Goal: Information Seeking & Learning: Learn about a topic

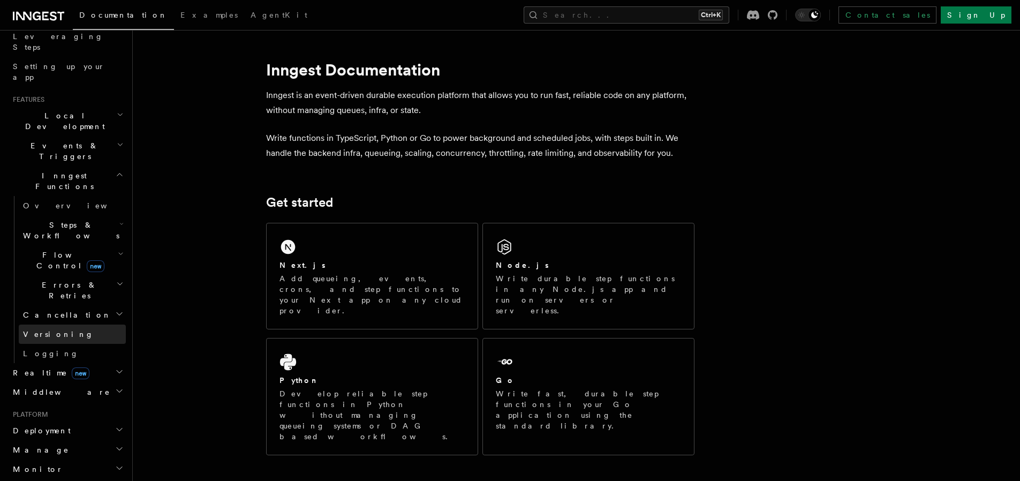
scroll to position [193, 0]
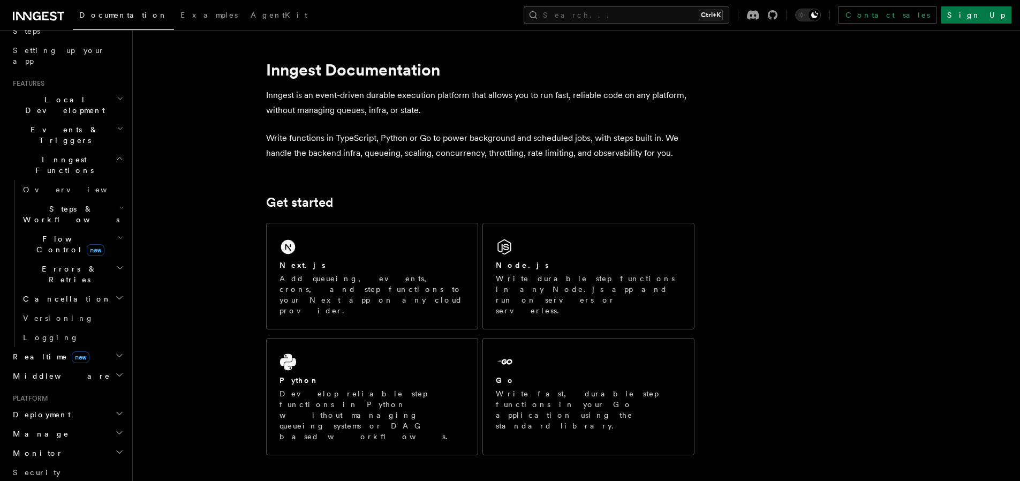
click at [73, 347] on h2 "Realtime new" at bounding box center [67, 356] width 117 height 19
click at [57, 263] on span "Errors & Retries" at bounding box center [67, 273] width 97 height 21
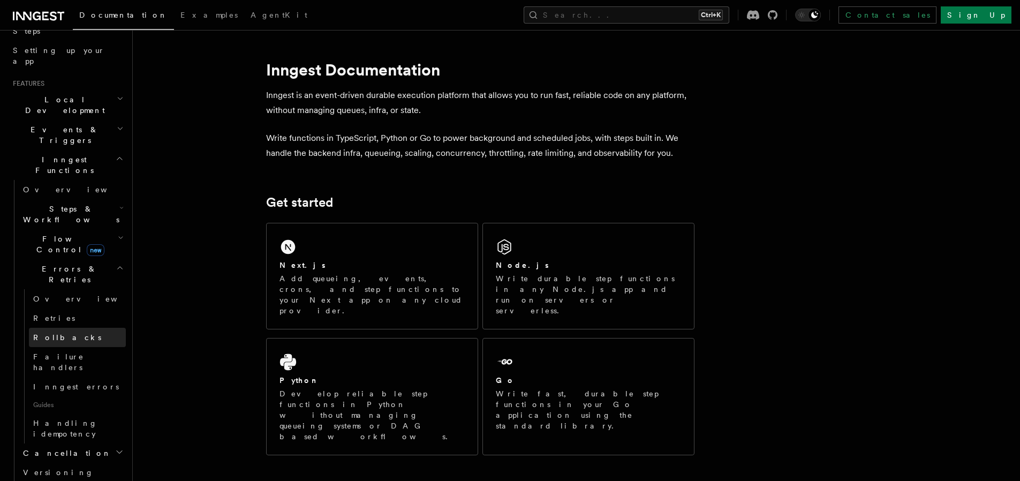
click at [52, 328] on link "Rollbacks" at bounding box center [77, 337] width 97 height 19
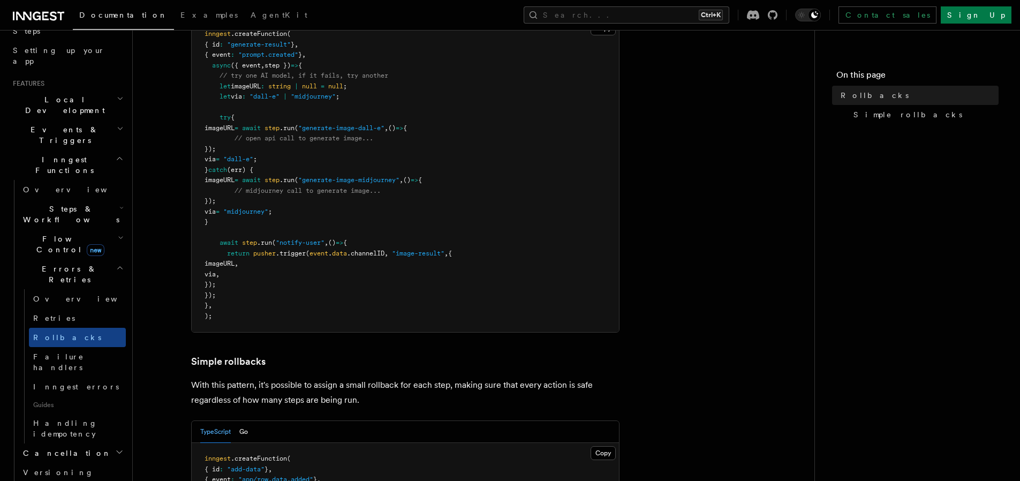
scroll to position [257, 0]
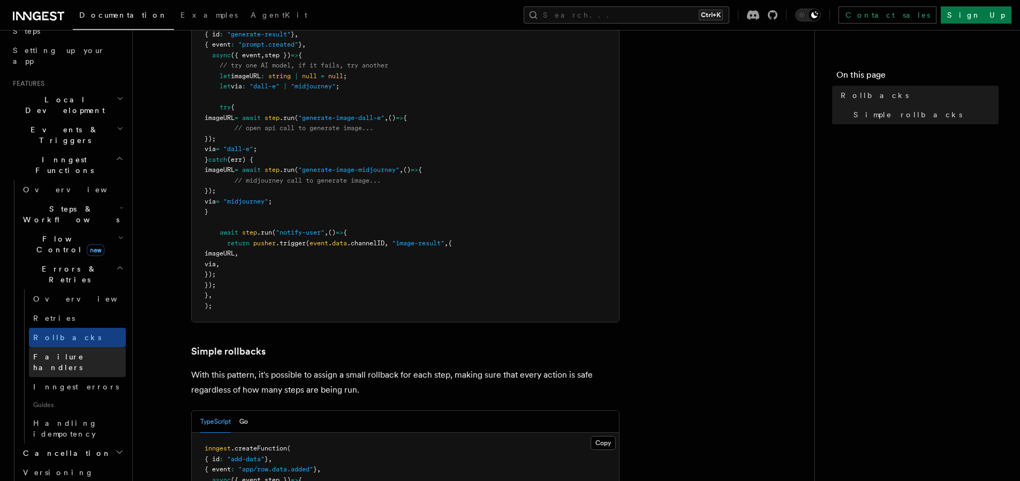
click at [65, 347] on link "Failure handlers" at bounding box center [77, 362] width 97 height 30
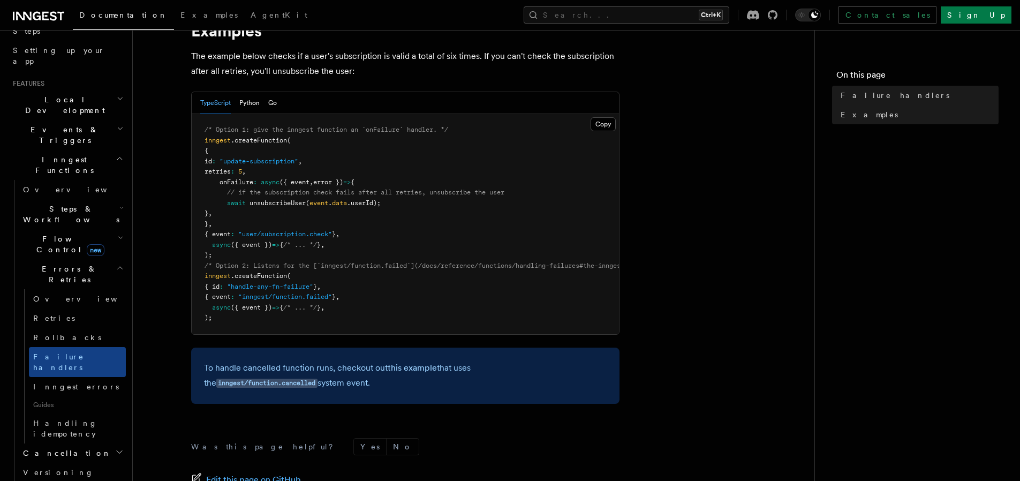
scroll to position [193, 0]
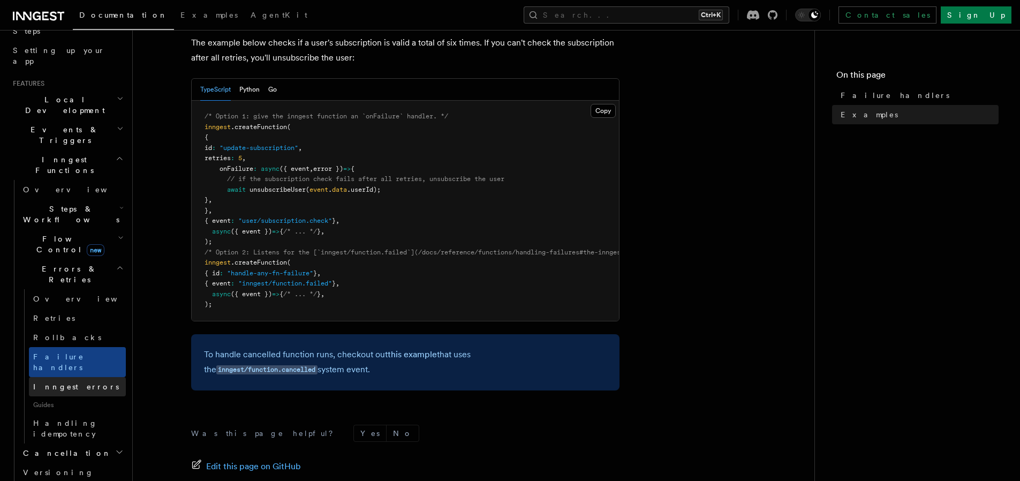
click at [37, 377] on link "Inngest errors" at bounding box center [77, 386] width 97 height 19
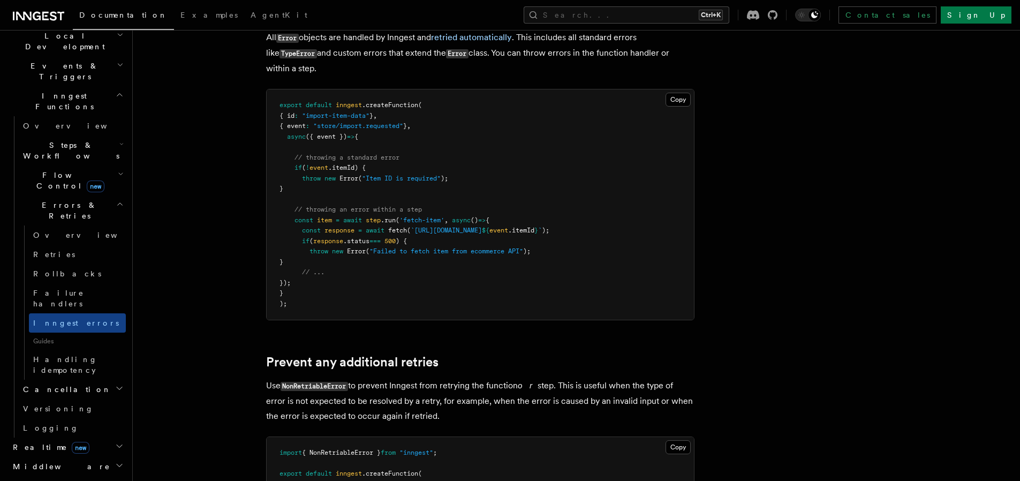
scroll to position [257, 0]
click at [67, 349] on link "Handling idempotency" at bounding box center [77, 364] width 97 height 30
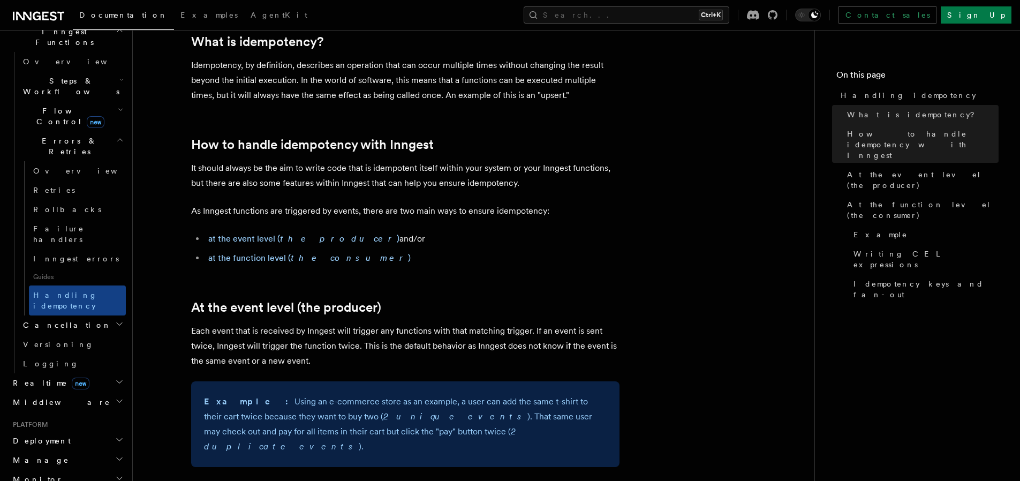
scroll to position [321, 0]
click at [55, 334] on link "Versioning" at bounding box center [72, 343] width 107 height 19
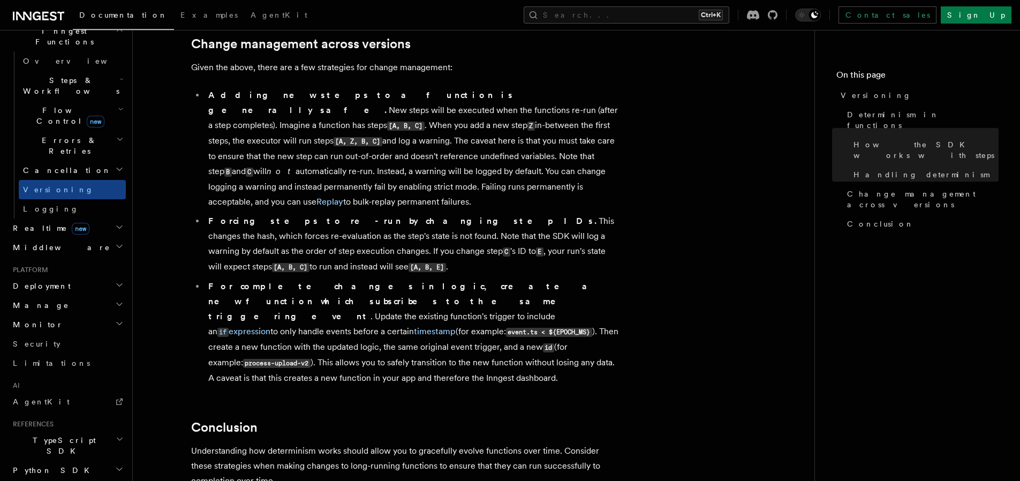
scroll to position [852, 0]
